Goal: Task Accomplishment & Management: Manage account settings

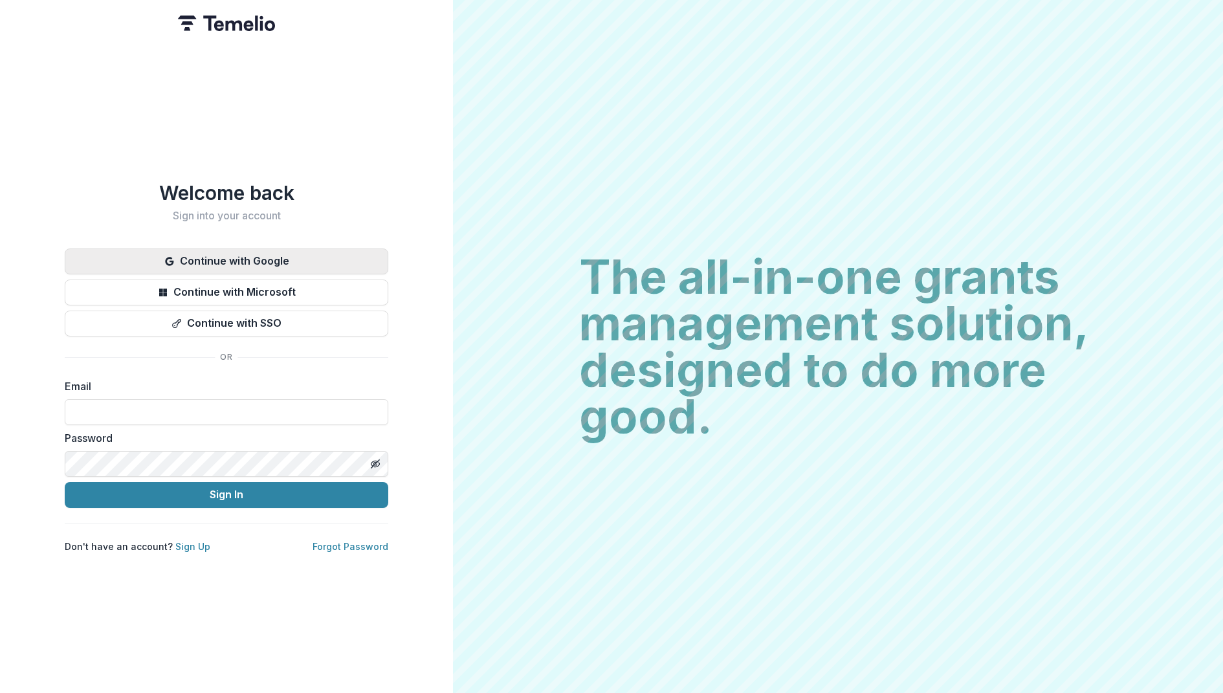
drag, startPoint x: 0, startPoint y: 0, endPoint x: 243, endPoint y: 261, distance: 356.8
click at [243, 261] on button "Continue with Google" at bounding box center [227, 262] width 324 height 26
click at [362, 162] on div "Welcome back Sign into your account Continue with Google Continue with Microsof…" at bounding box center [226, 346] width 453 height 693
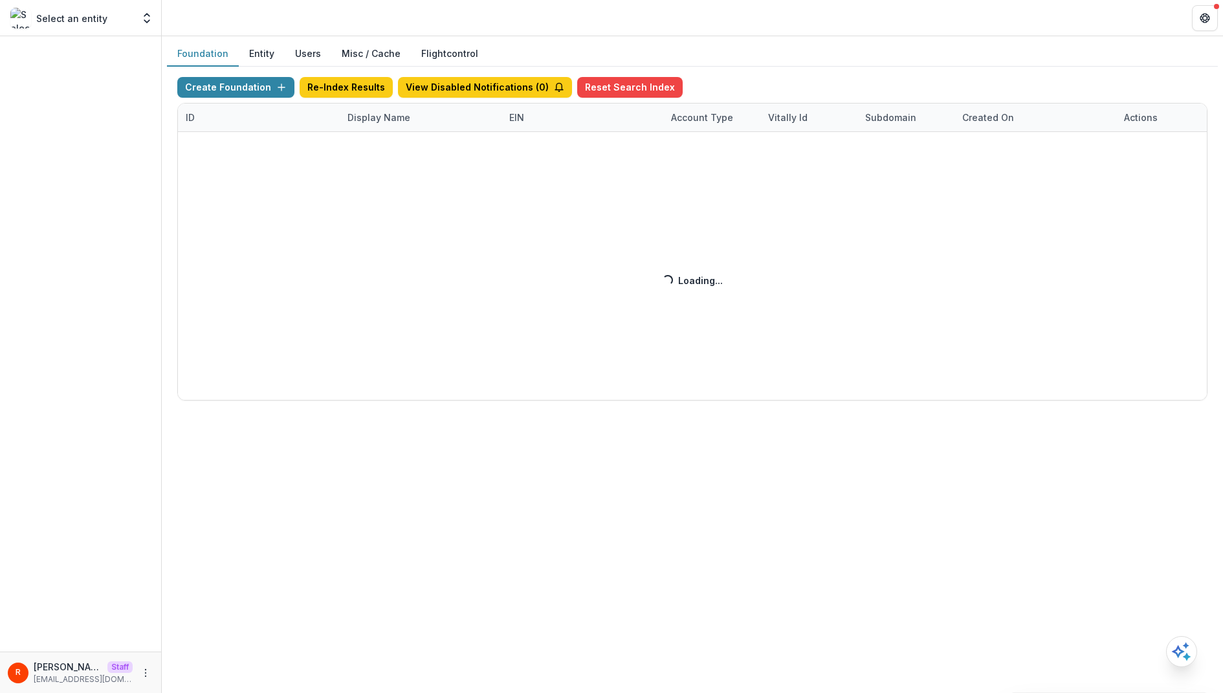
click at [835, 78] on div "Create Foundation Re-Index Results View Disabled Notifications ( 0 ) Reset Sear…" at bounding box center [692, 239] width 1031 height 324
click at [698, 35] on header at bounding box center [693, 18] width 1062 height 36
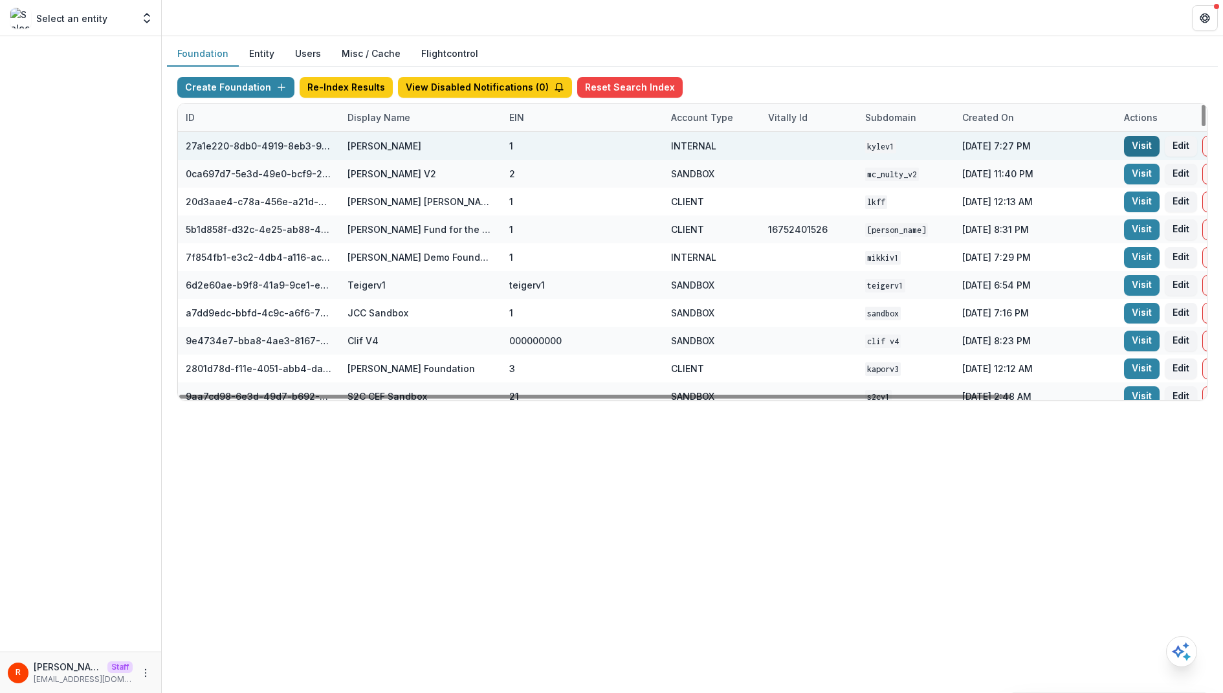
click at [1145, 138] on link "Visit" at bounding box center [1142, 146] width 36 height 21
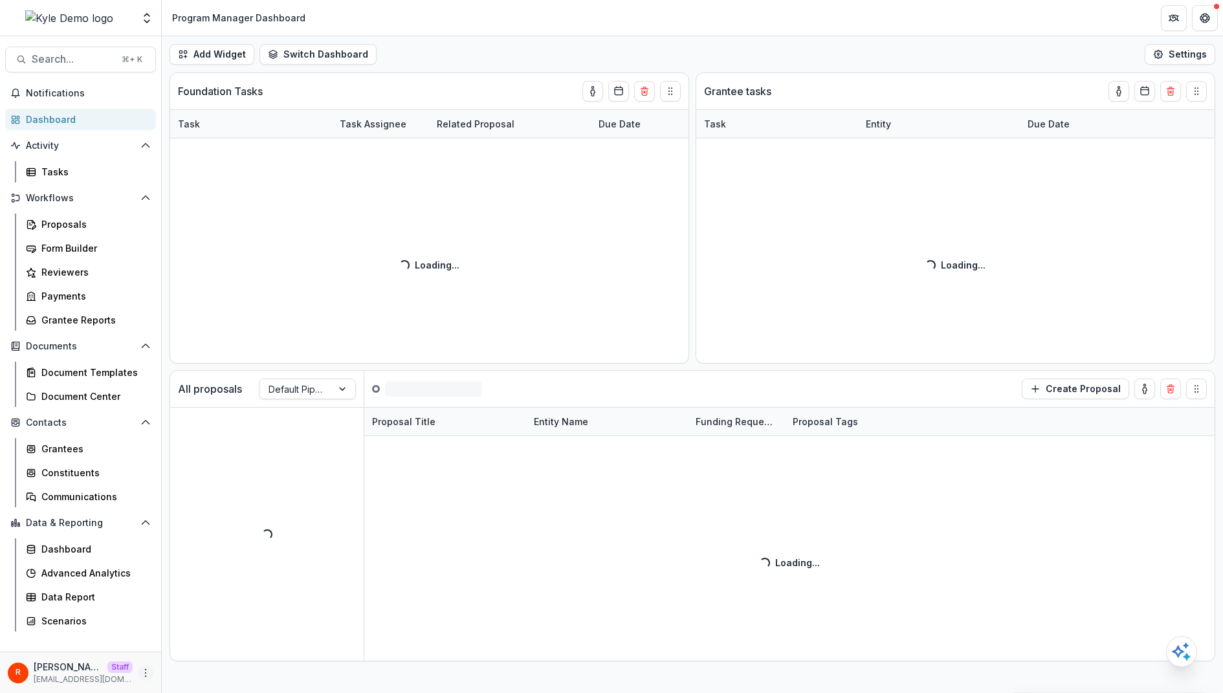
click at [139, 667] on button "More" at bounding box center [146, 673] width 16 height 16
click at [194, 645] on link "User Settings" at bounding box center [231, 645] width 139 height 21
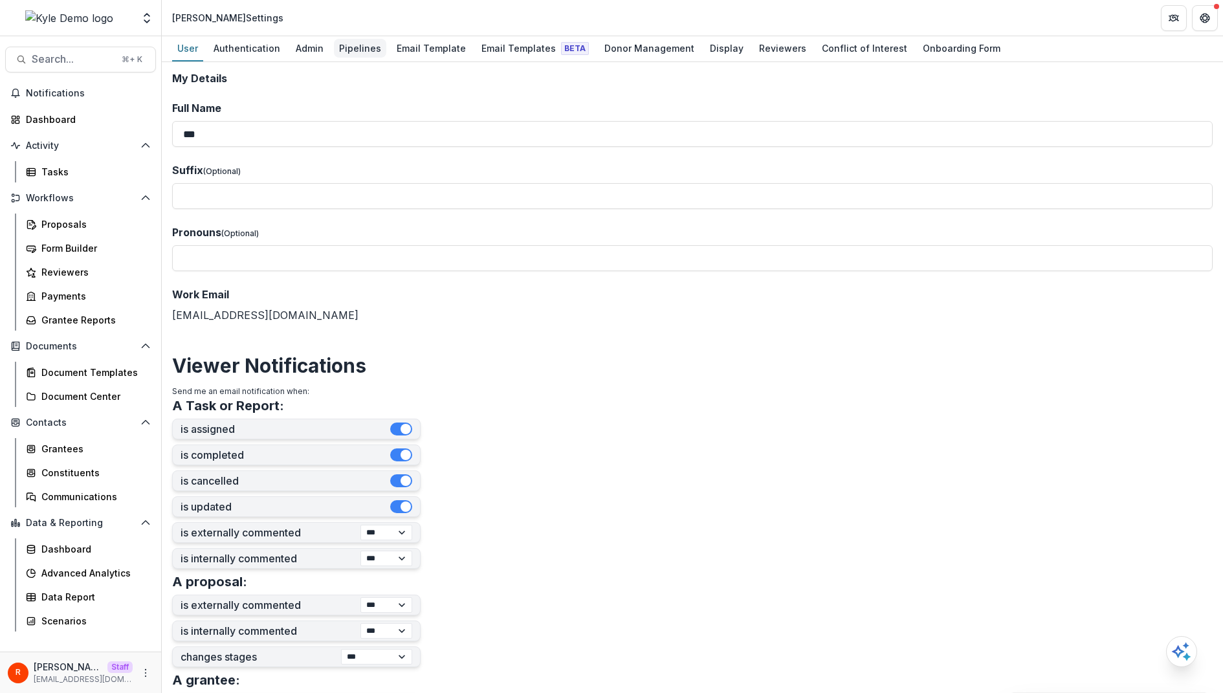
click at [345, 47] on div "Pipelines" at bounding box center [360, 48] width 52 height 19
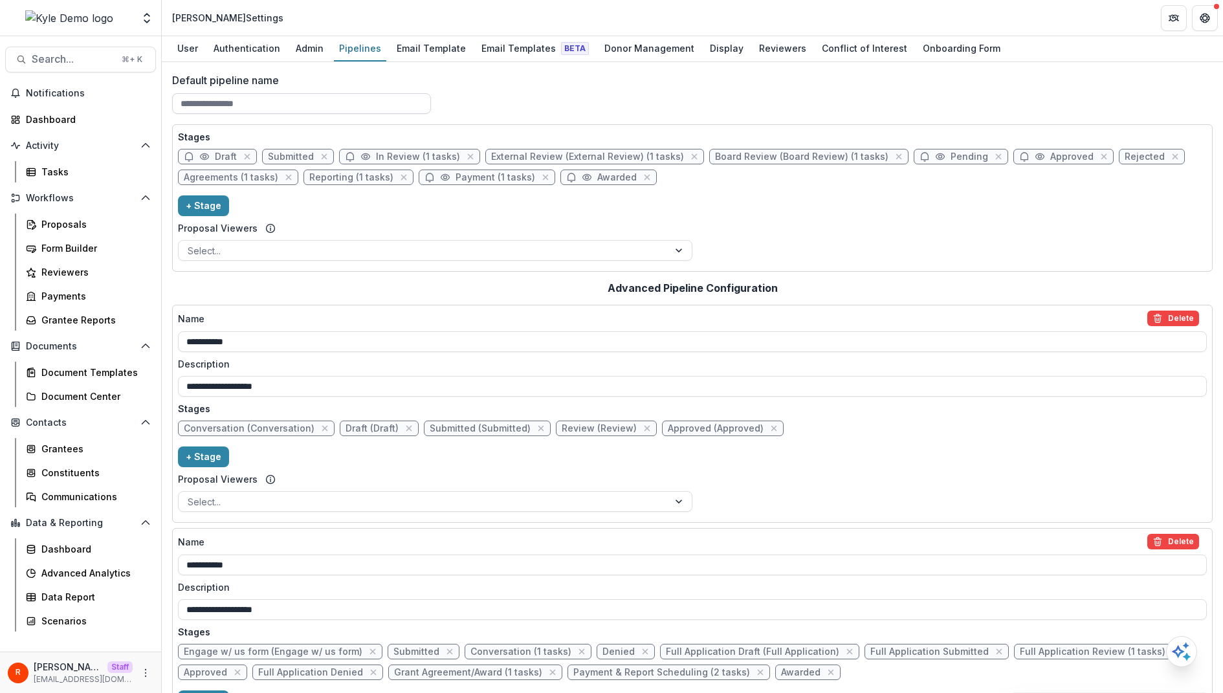
click at [357, 98] on input "Default pipeline name" at bounding box center [301, 103] width 259 height 21
click at [623, 104] on div "Default pipeline name" at bounding box center [692, 99] width 1041 height 52
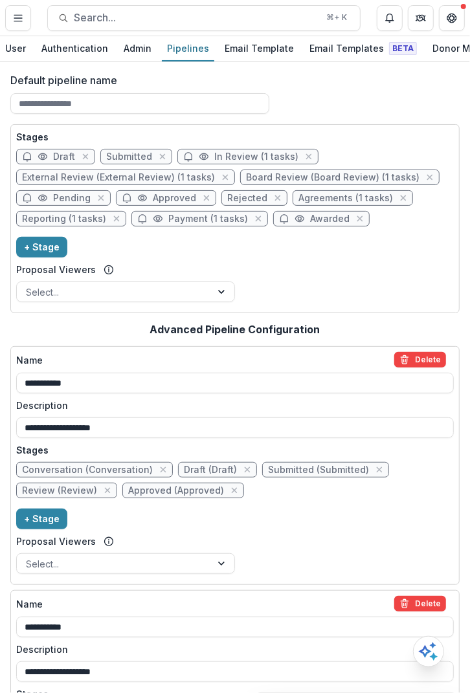
click at [391, 263] on div "Stages Draft Submitted In Review (1 tasks) External Review (External Review) (1…" at bounding box center [235, 218] width 438 height 177
